Goal: Task Accomplishment & Management: Use online tool/utility

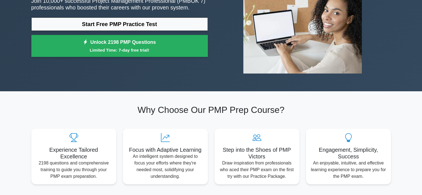
click at [143, 27] on link "Start Free PMP Practice Test" at bounding box center [119, 23] width 177 height 13
